Goal: Use online tool/utility: Utilize a website feature to perform a specific function

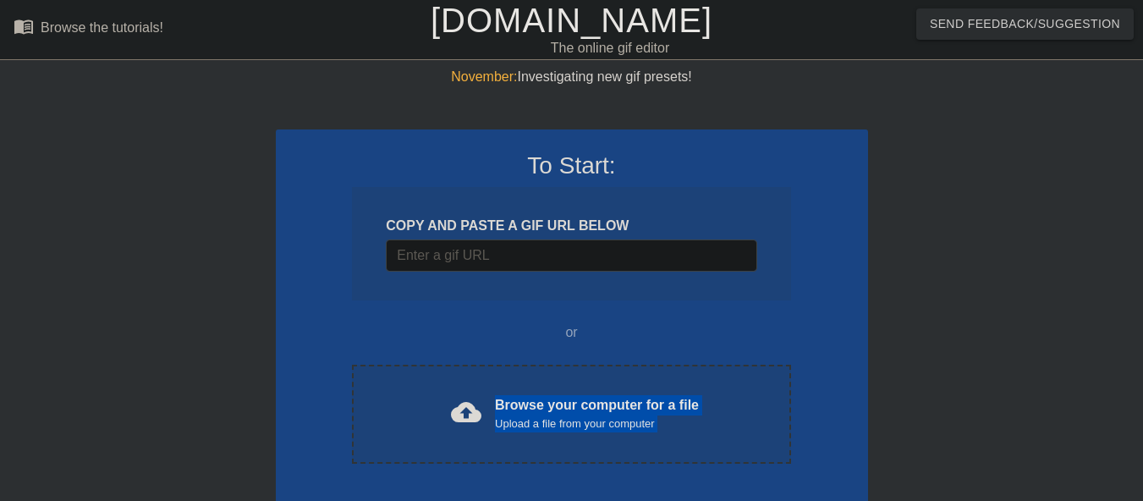
drag, startPoint x: 492, startPoint y: 432, endPoint x: 967, endPoint y: 198, distance: 529.1
click at [1142, 260] on html "menu_book Browse the tutorials! [DOMAIN_NAME] The online gif editor Send Feedba…" at bounding box center [571, 451] width 1143 height 902
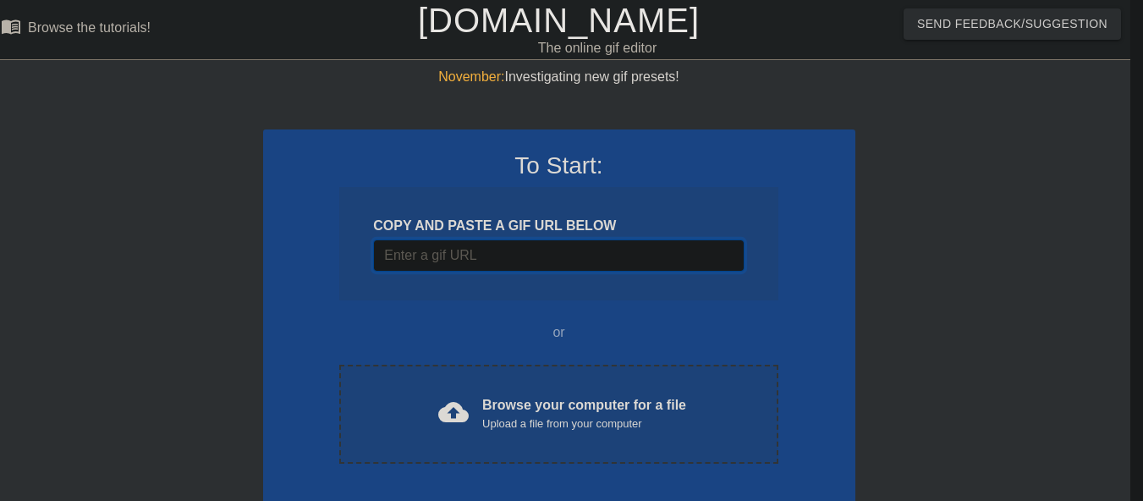
click at [504, 258] on input "Username" at bounding box center [558, 255] width 370 height 32
paste input "[URL][DOMAIN_NAME]"
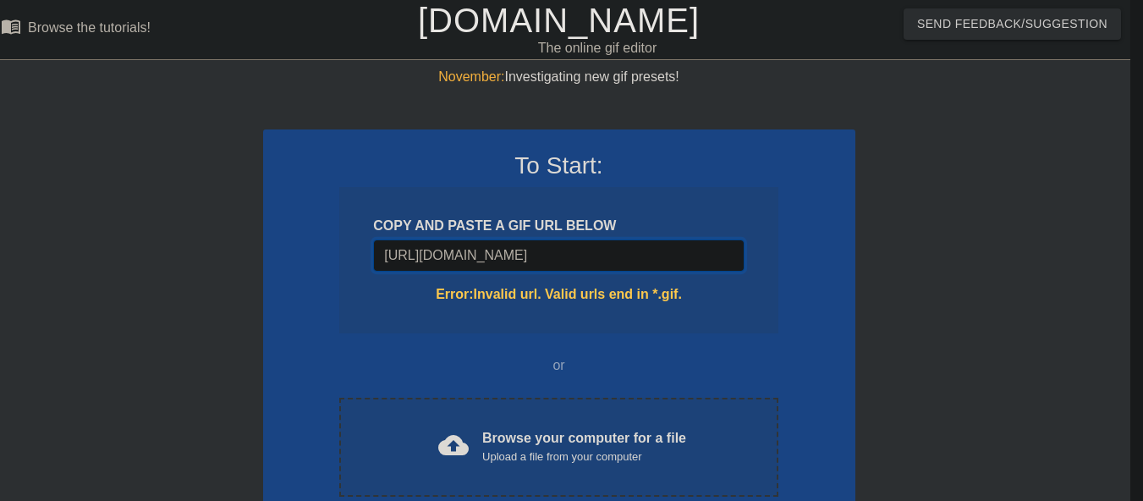
type input "[URL][DOMAIN_NAME]"
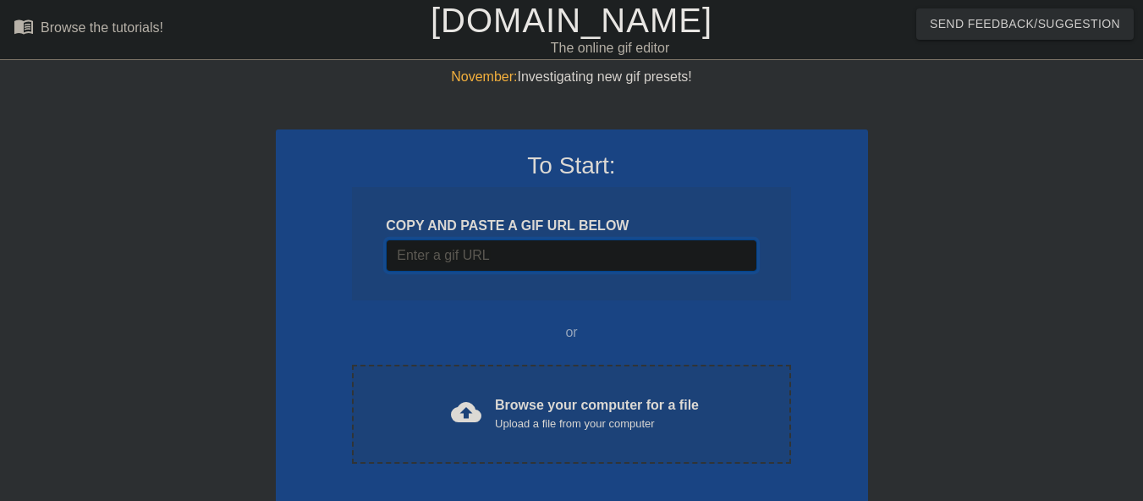
click at [561, 256] on input "Username" at bounding box center [571, 255] width 370 height 32
paste input "https://pin.it/60sJCaDBA"
type input "https://pin.it/60sJCaDBA"
